Goal: Transaction & Acquisition: Purchase product/service

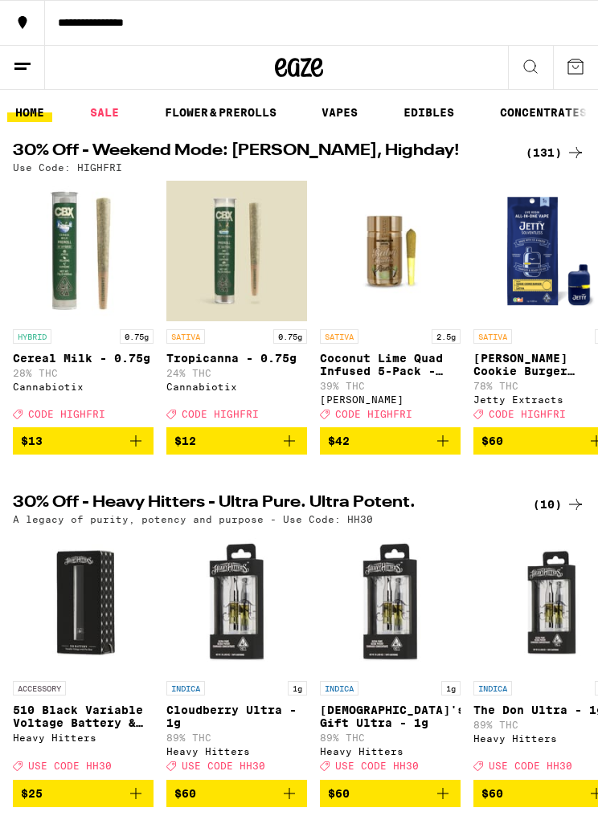
click at [251, 108] on link "FLOWER & PREROLLS" at bounding box center [221, 112] width 128 height 19
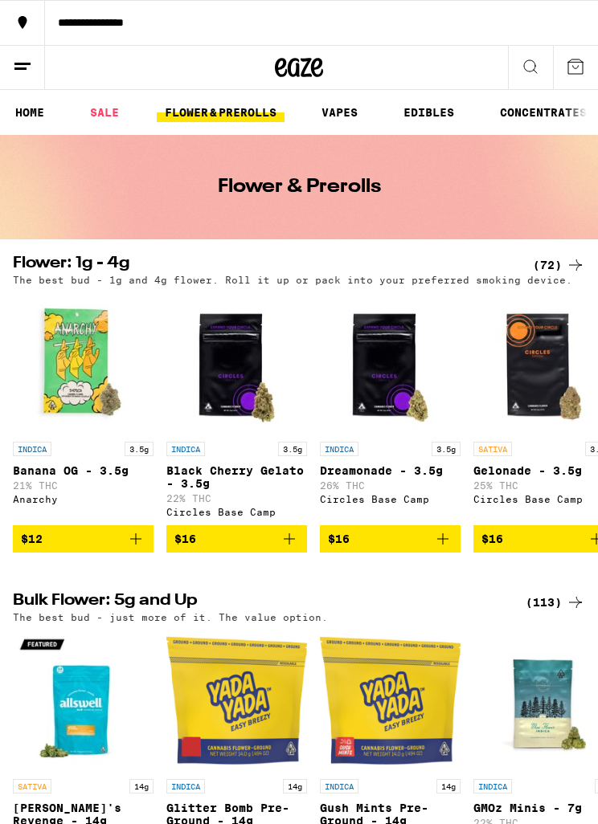
click at [582, 261] on icon at bounding box center [575, 264] width 19 height 19
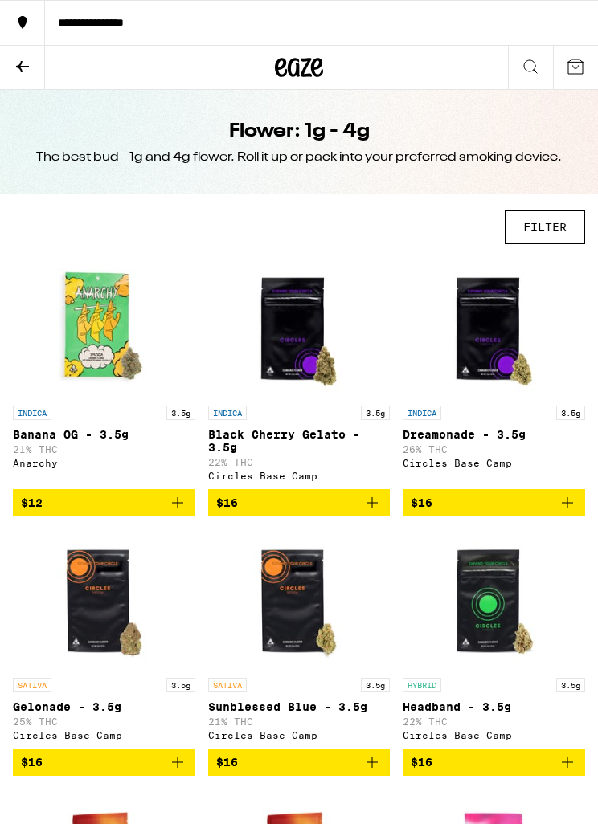
click at [553, 224] on button "FILTER" at bounding box center [545, 227] width 80 height 34
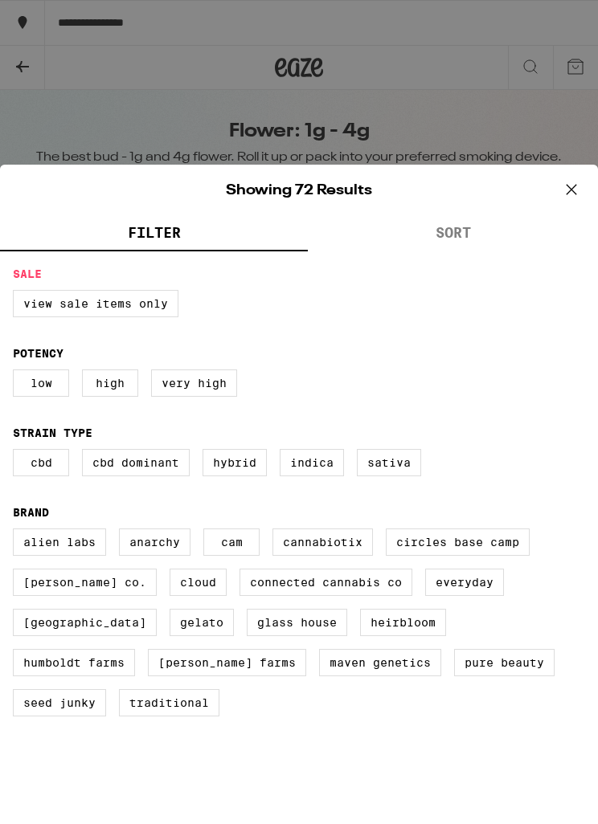
click at [45, 390] on label "Low" at bounding box center [41, 383] width 56 height 27
click at [0, 0] on input "Low" at bounding box center [0, 0] width 0 height 0
checkbox input "true"
click at [246, 476] on label "Hybrid" at bounding box center [234, 462] width 64 height 27
click at [0, 0] on input "Hybrid" at bounding box center [0, 0] width 0 height 0
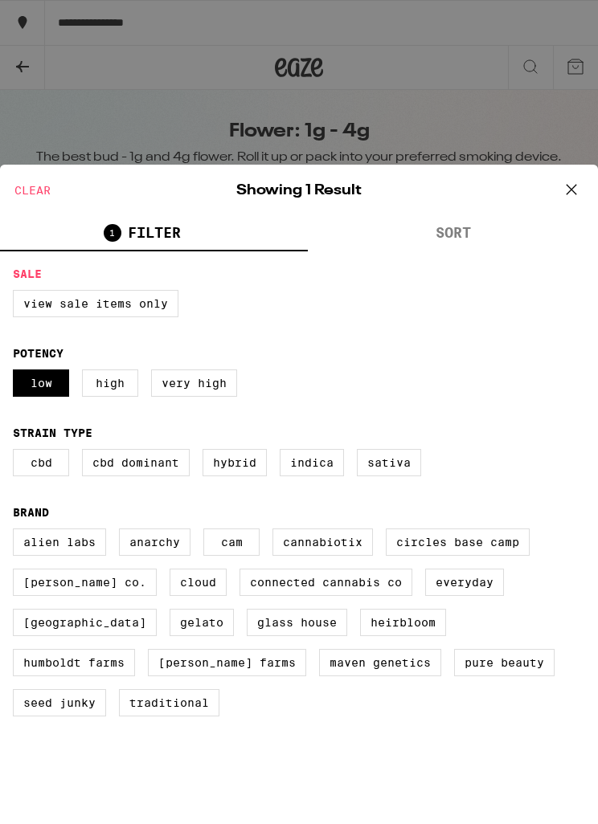
checkbox input "true"
click at [575, 189] on icon at bounding box center [571, 190] width 24 height 24
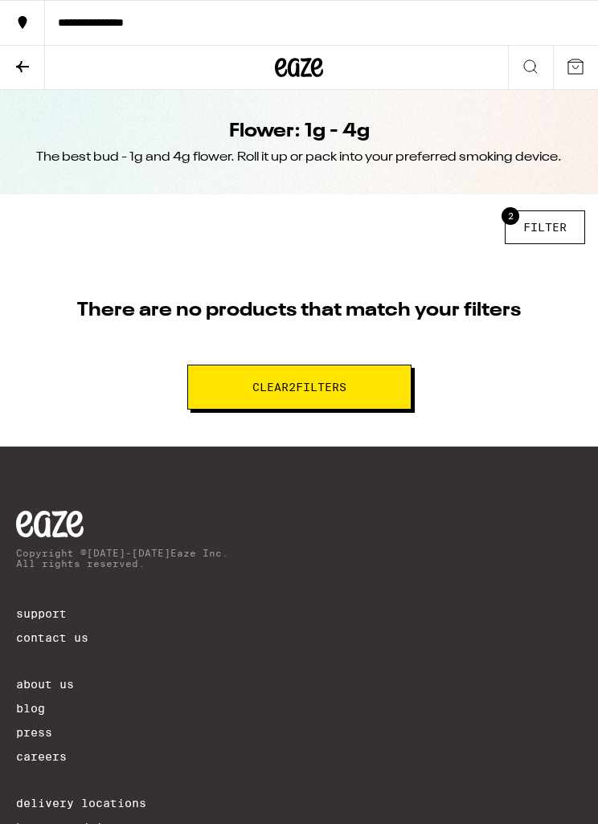
click at [538, 223] on button "2 FILTER" at bounding box center [545, 227] width 80 height 34
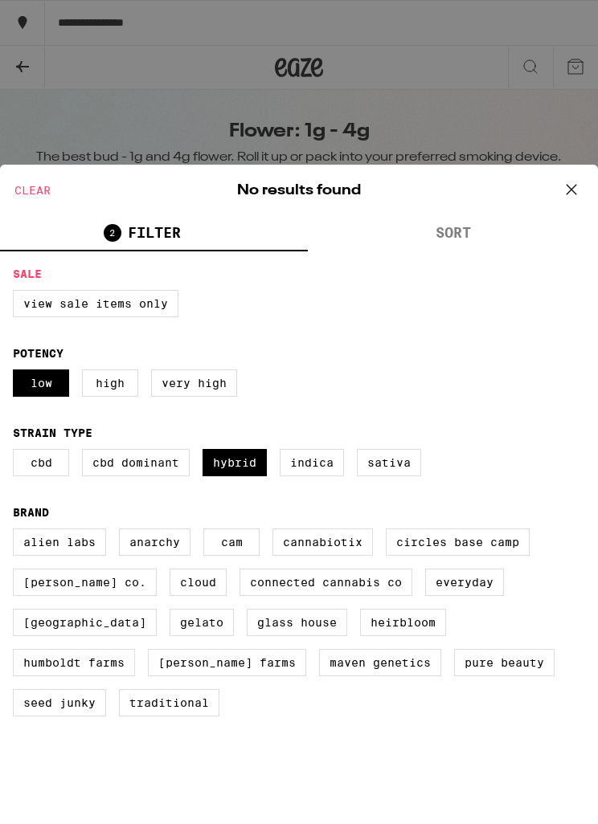
click at [39, 397] on label "Low" at bounding box center [41, 383] width 56 height 27
click at [0, 0] on input "Low" at bounding box center [0, 0] width 0 height 0
checkbox input "false"
click at [585, 181] on button at bounding box center [571, 190] width 50 height 51
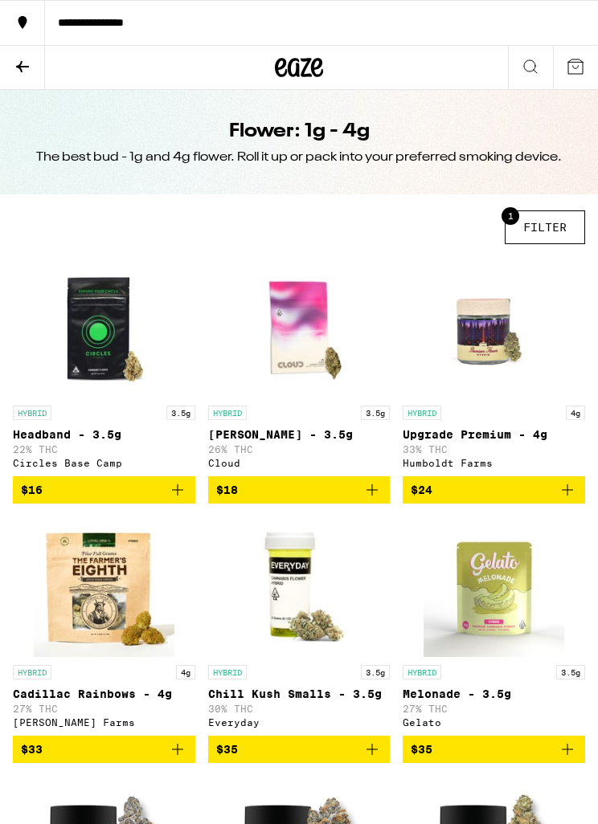
click at [543, 235] on button "1 FILTER" at bounding box center [545, 227] width 80 height 34
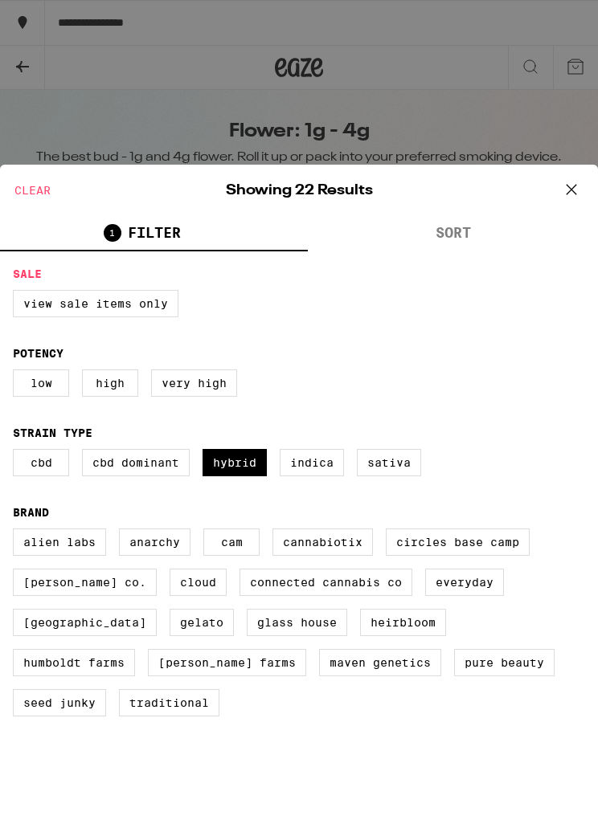
click at [585, 176] on button at bounding box center [571, 190] width 50 height 51
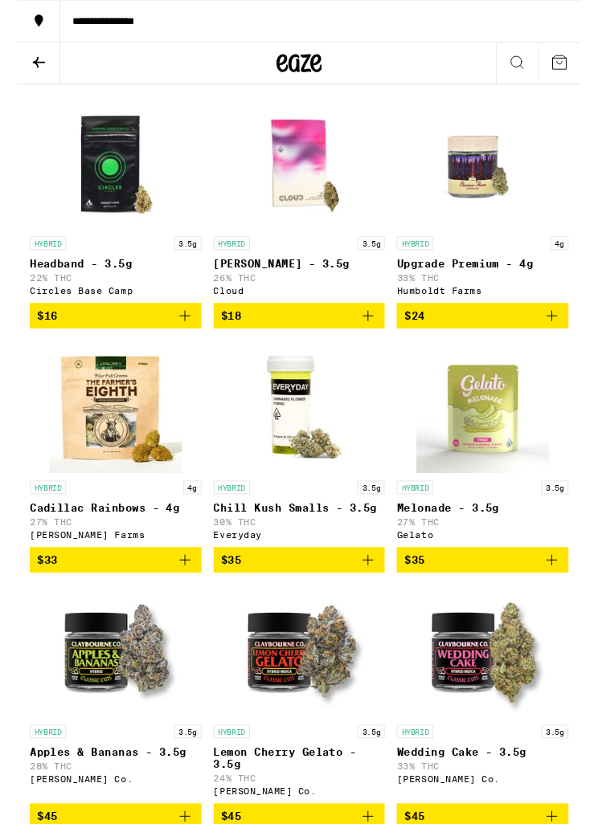
scroll to position [155, 0]
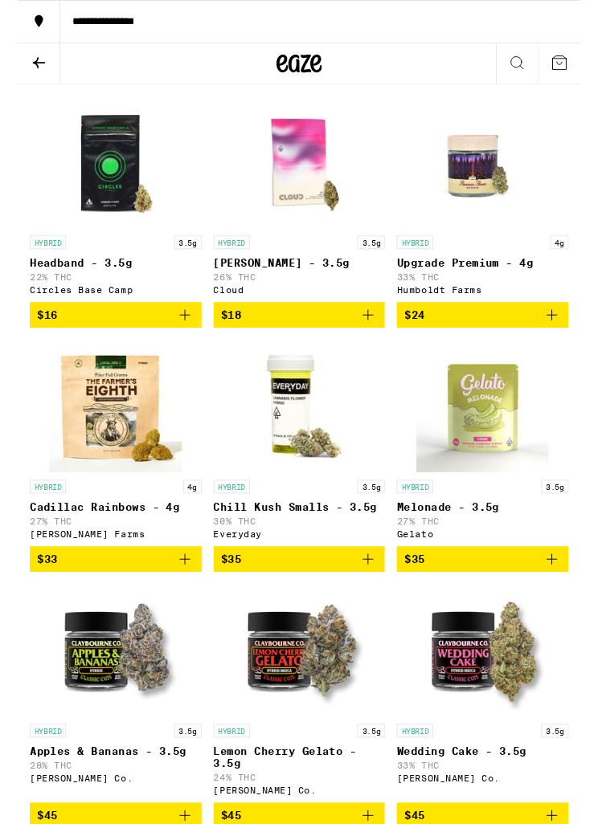
click at [390, 333] on button "$18" at bounding box center [299, 334] width 182 height 27
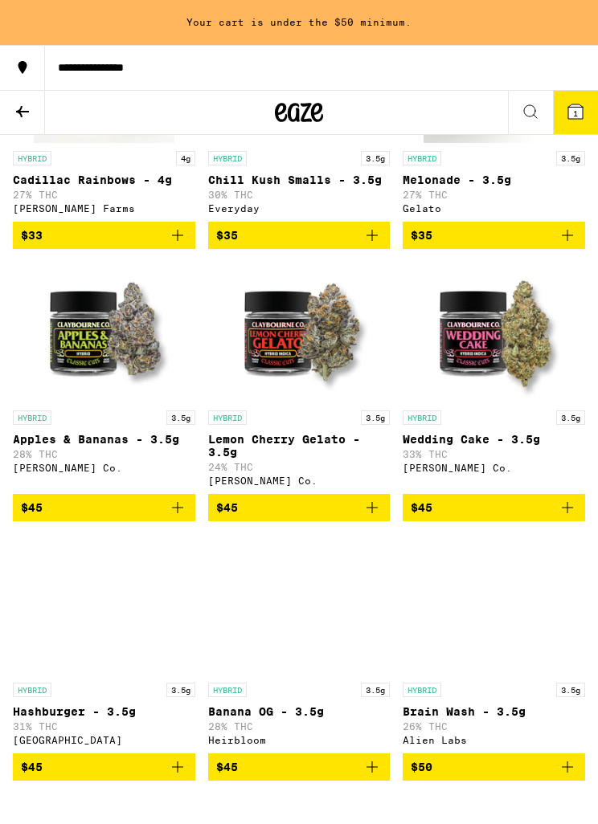
scroll to position [0, 0]
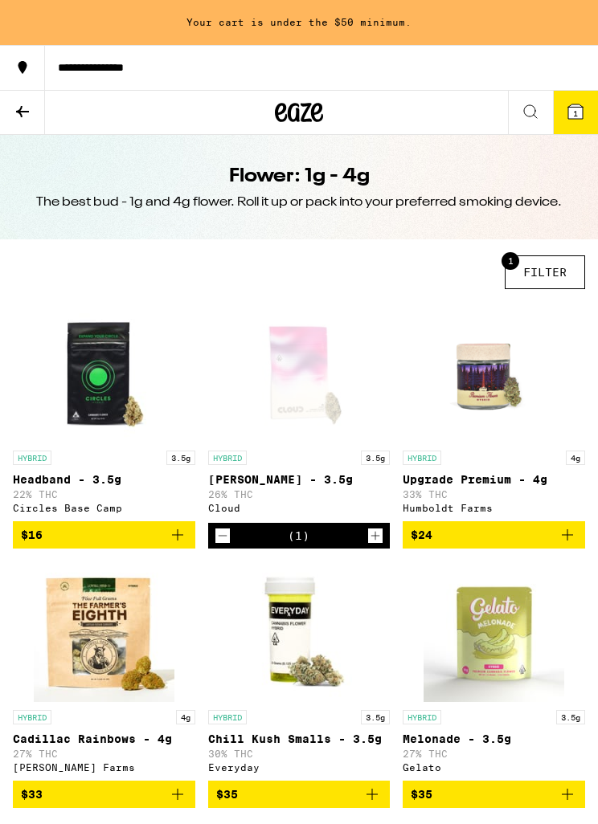
click at [13, 109] on icon at bounding box center [22, 111] width 19 height 19
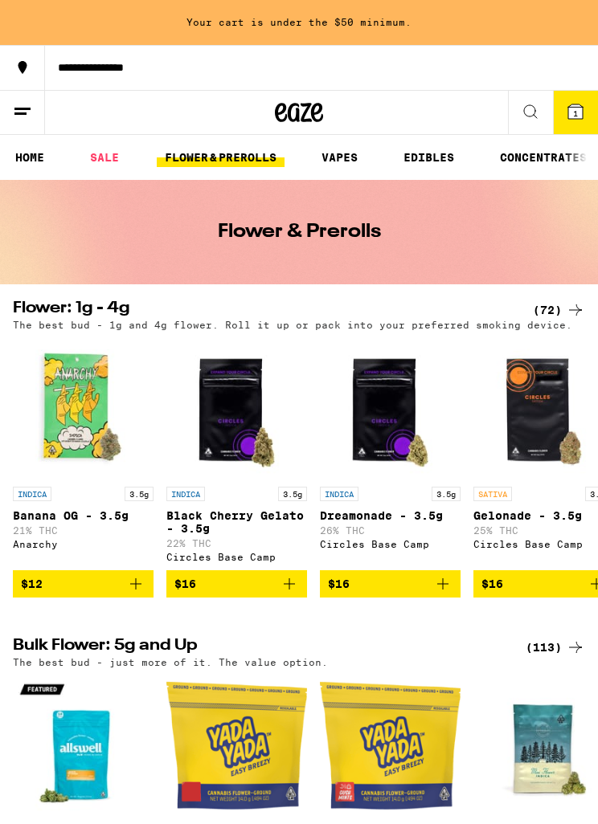
click at [526, 119] on icon at bounding box center [530, 111] width 19 height 19
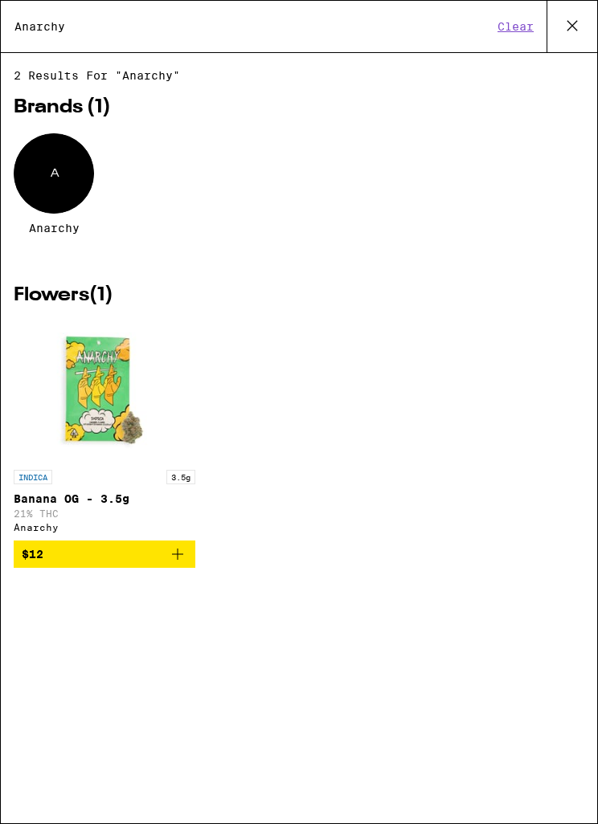
type input "Anarchy"
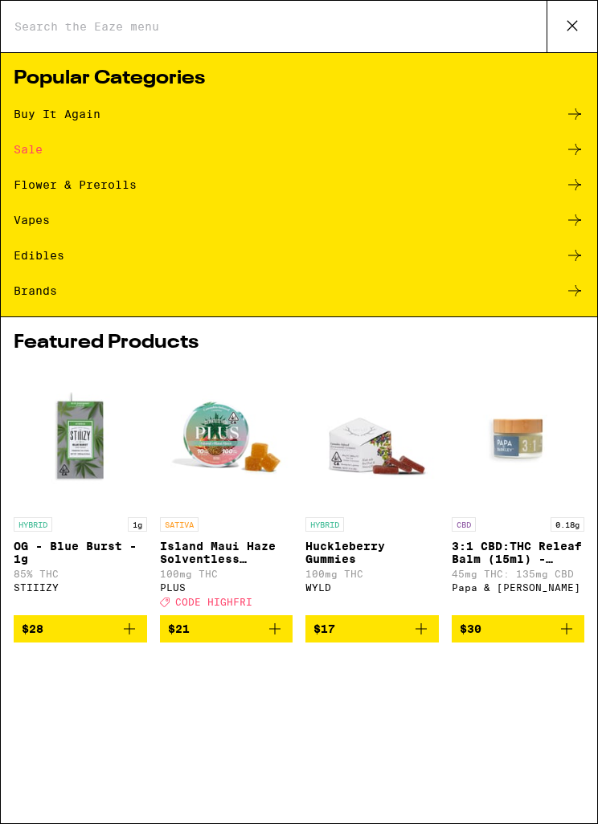
click at [126, 188] on div "Flower & Prerolls" at bounding box center [75, 184] width 123 height 11
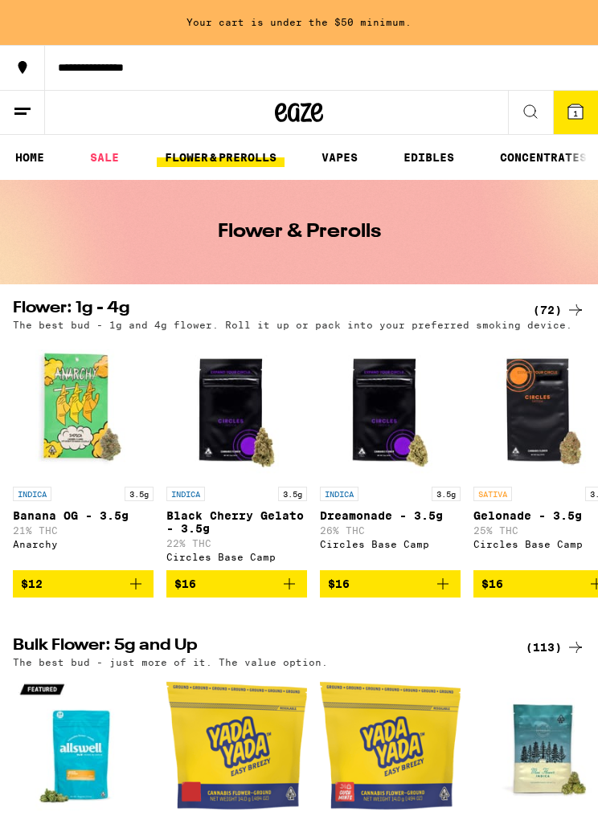
click at [567, 310] on icon at bounding box center [575, 309] width 19 height 19
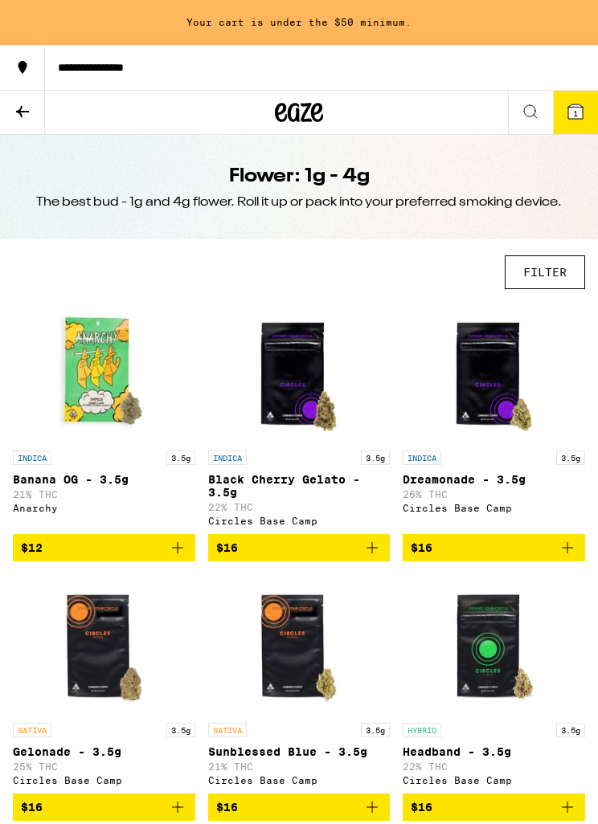
click at [549, 280] on button "FILTER" at bounding box center [545, 272] width 80 height 34
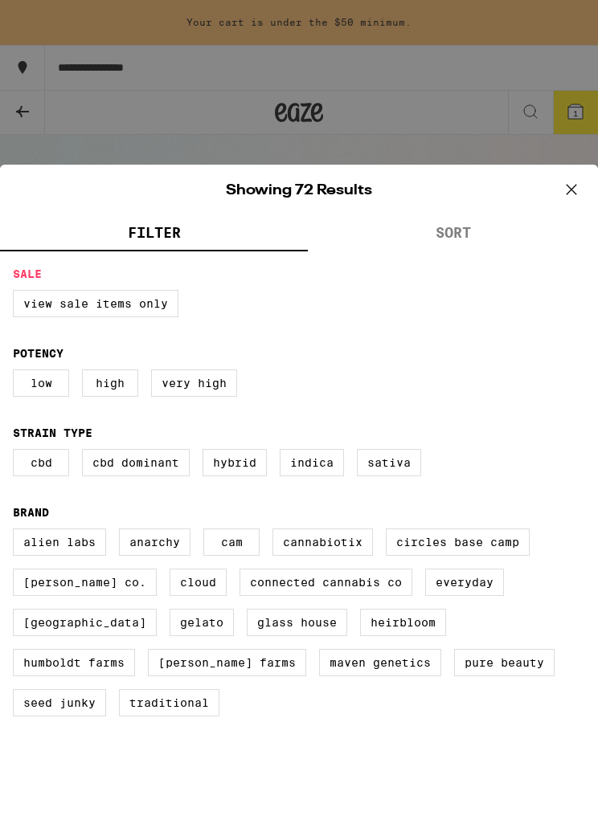
click at [243, 474] on label "Hybrid" at bounding box center [234, 462] width 64 height 27
click at [0, 0] on input "Hybrid" at bounding box center [0, 0] width 0 height 0
checkbox input "true"
click at [570, 197] on icon at bounding box center [571, 190] width 24 height 24
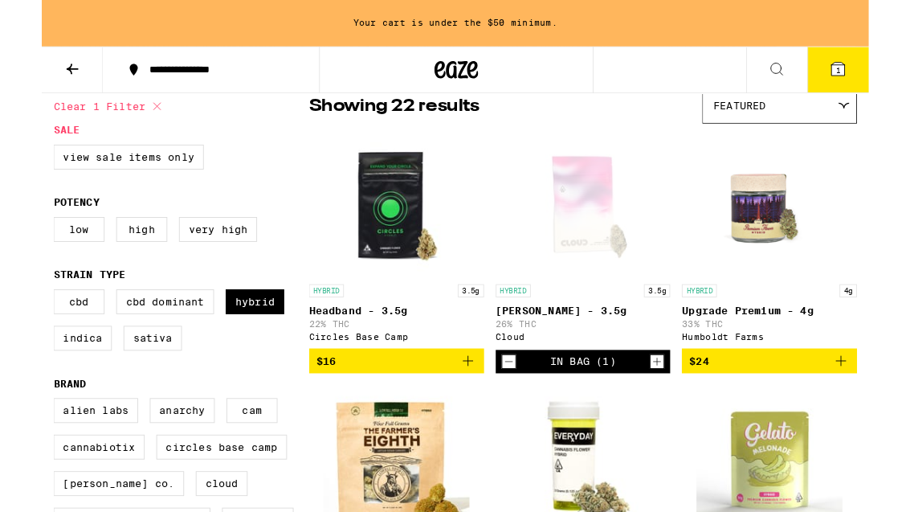
scroll to position [141, 0]
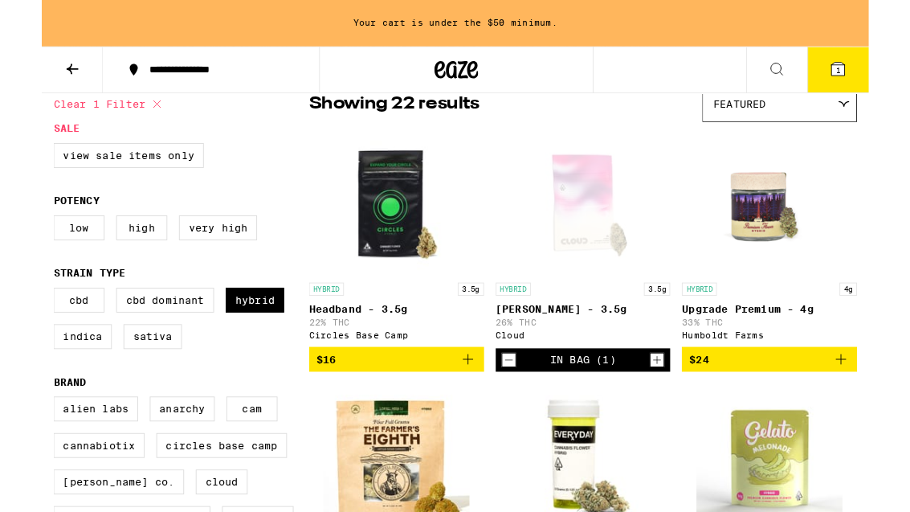
click at [517, 396] on icon "Decrement" at bounding box center [514, 395] width 14 height 19
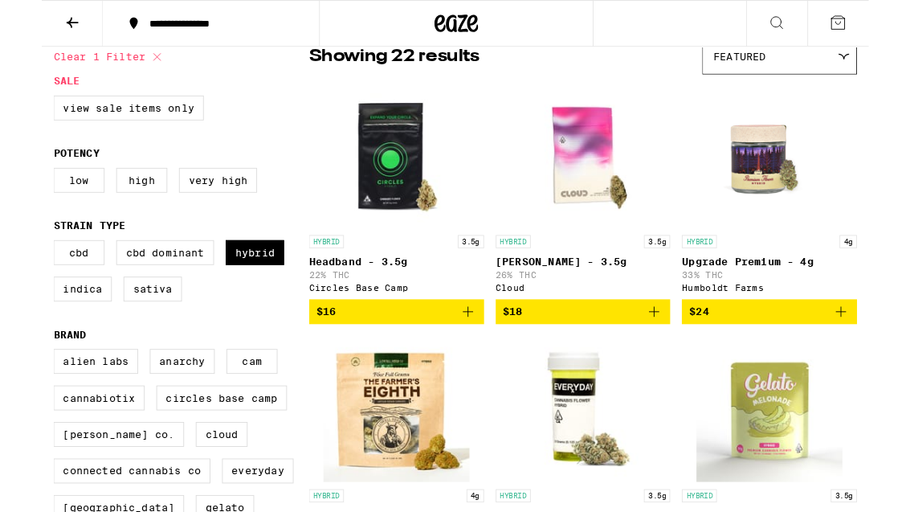
click at [460, 350] on icon "Add to bag" at bounding box center [469, 342] width 19 height 19
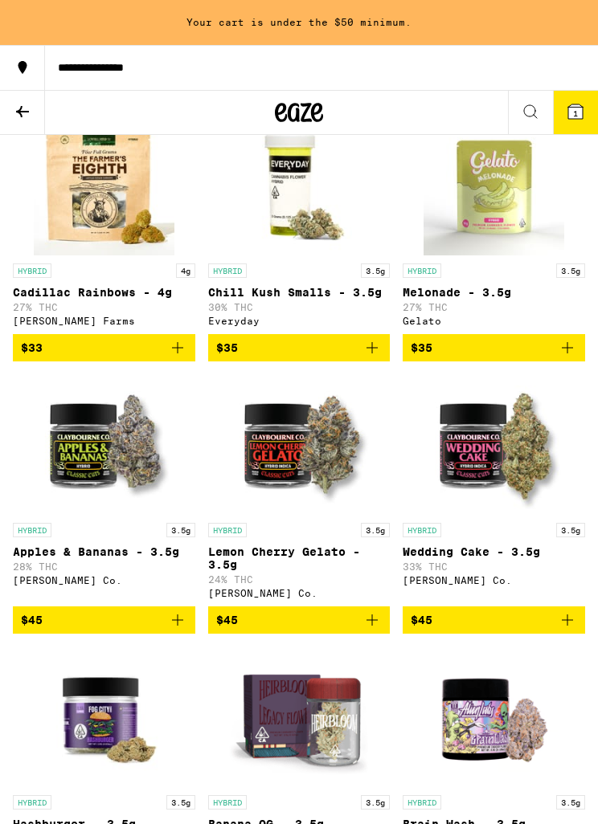
scroll to position [0, 0]
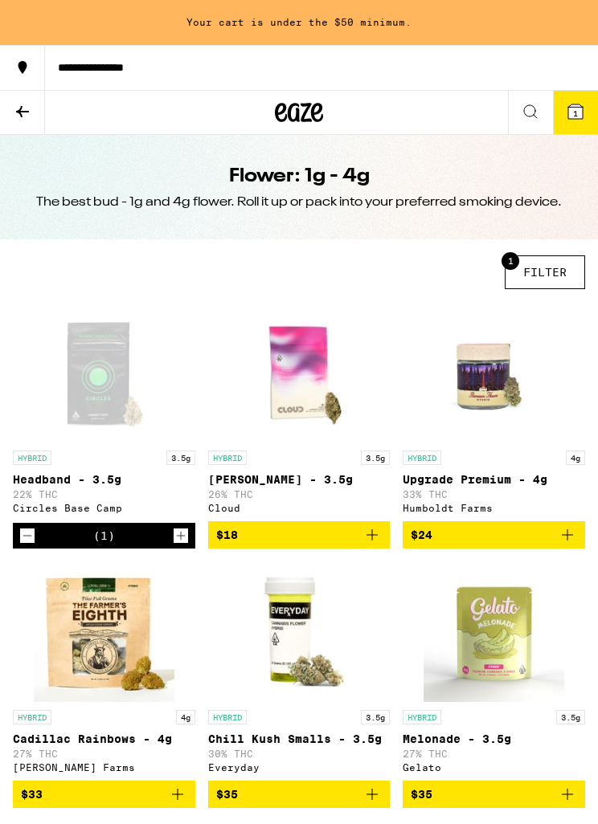
click at [174, 544] on icon "Increment" at bounding box center [181, 535] width 14 height 19
click at [280, 380] on img "Open page for Mochi Gelato - 3.5g from Cloud" at bounding box center [298, 372] width 141 height 141
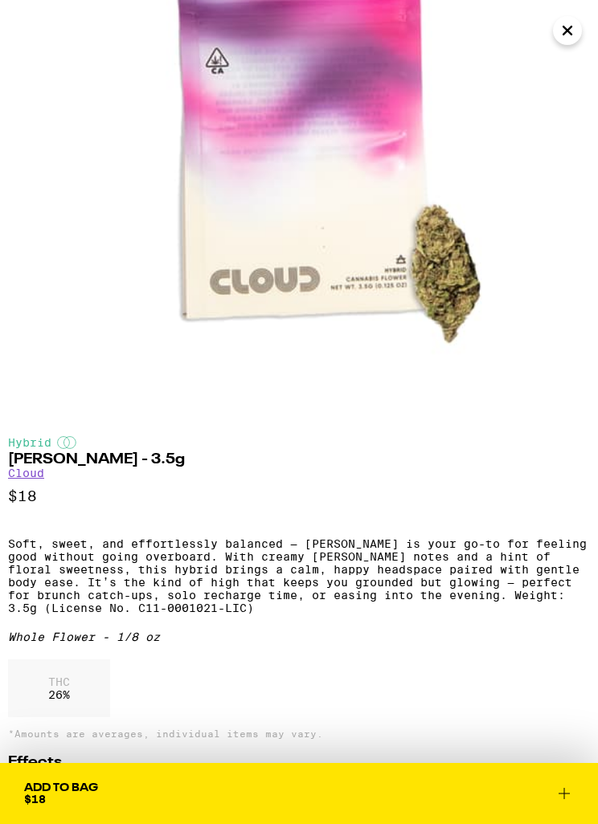
scroll to position [182, 0]
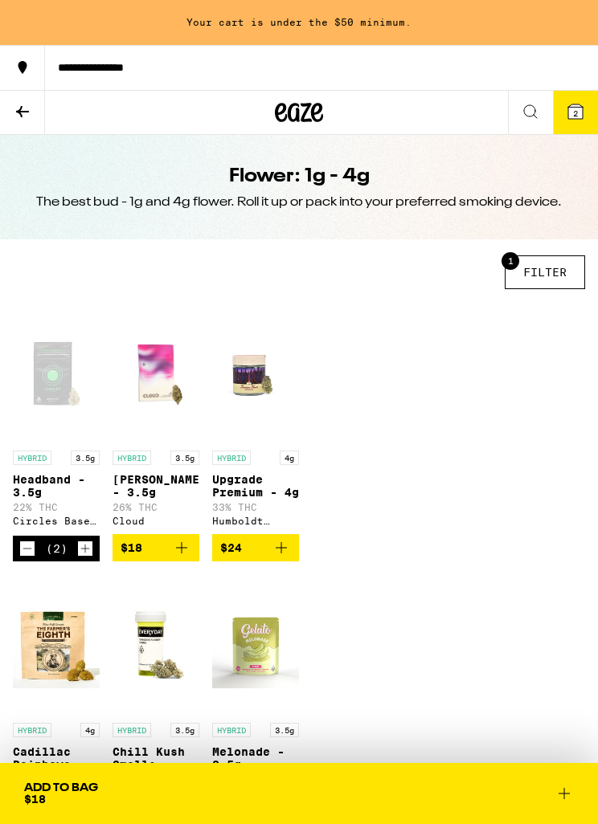
click at [181, 558] on icon "Add to bag" at bounding box center [181, 547] width 19 height 19
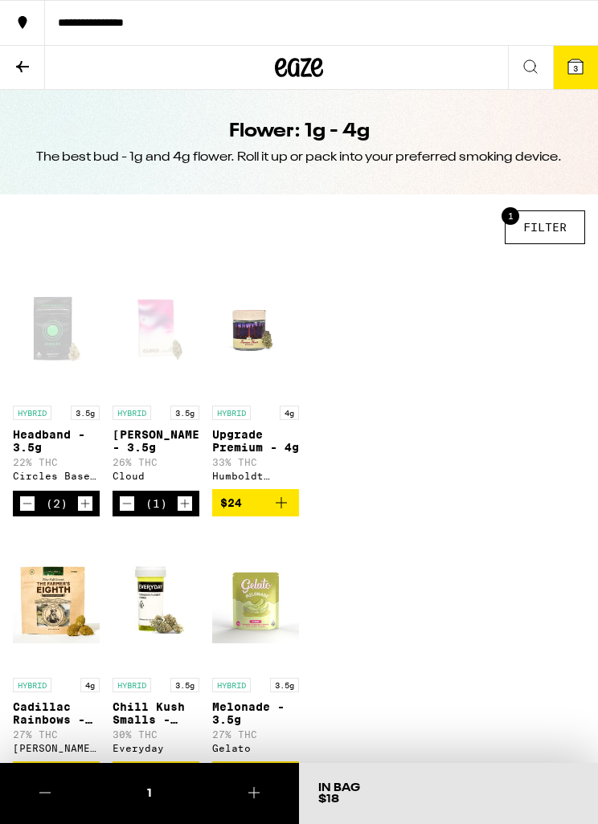
click at [30, 67] on icon at bounding box center [22, 66] width 19 height 19
click at [544, 231] on button "1 FILTER" at bounding box center [545, 227] width 80 height 34
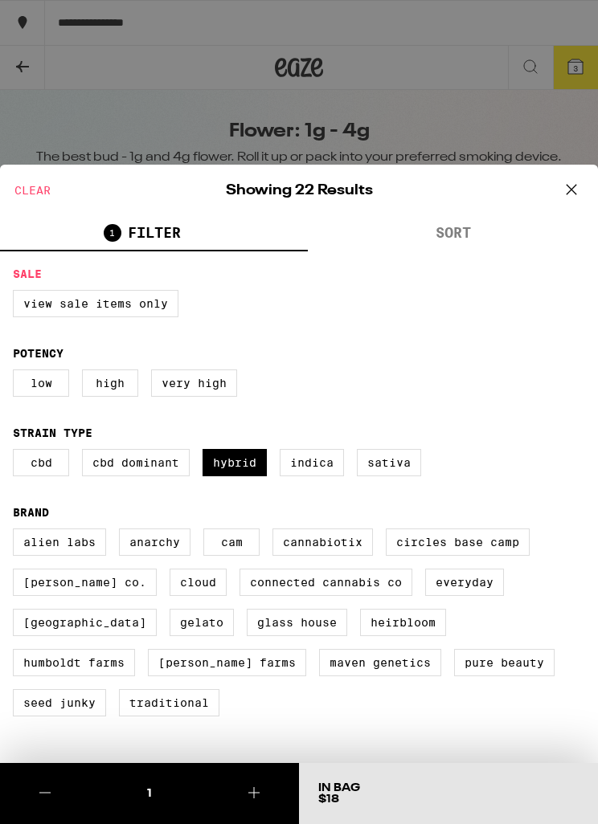
click at [313, 474] on label "Indica" at bounding box center [312, 462] width 64 height 27
click at [0, 0] on input "Indica" at bounding box center [0, 0] width 0 height 0
checkbox input "true"
click at [229, 476] on label "Hybrid" at bounding box center [234, 462] width 64 height 27
click at [0, 0] on input "Hybrid" at bounding box center [0, 0] width 0 height 0
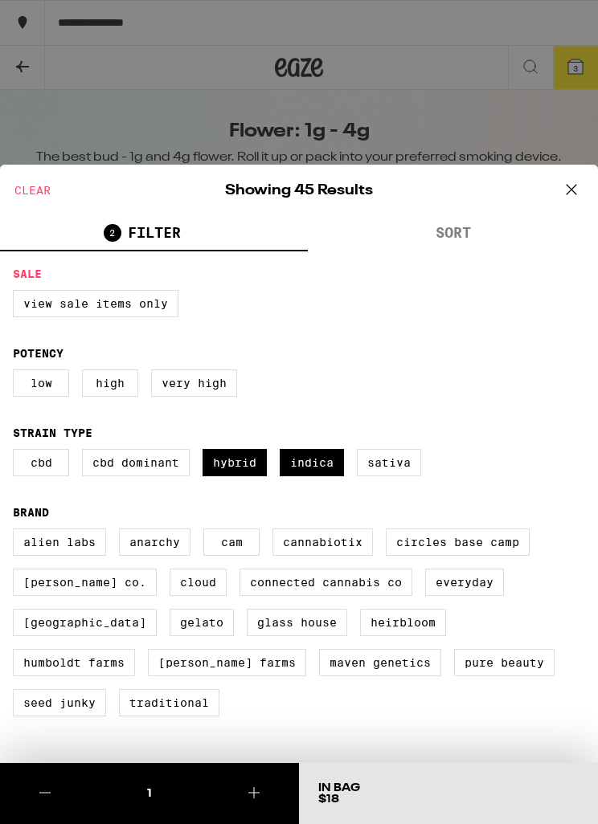
checkbox input "false"
click at [580, 195] on icon at bounding box center [571, 190] width 24 height 24
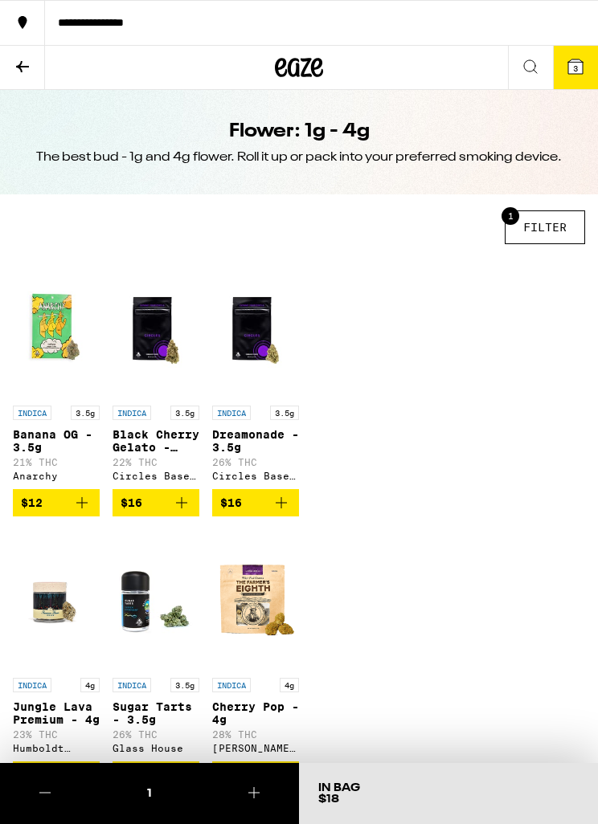
click at [76, 506] on icon "Add to bag" at bounding box center [81, 502] width 19 height 19
